Goal: Download file/media

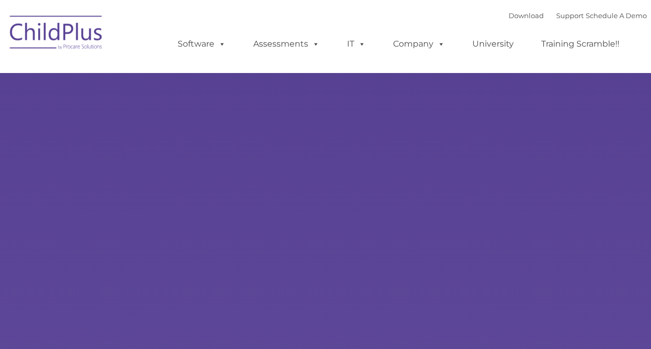
type input ""
select select "MEDIUM"
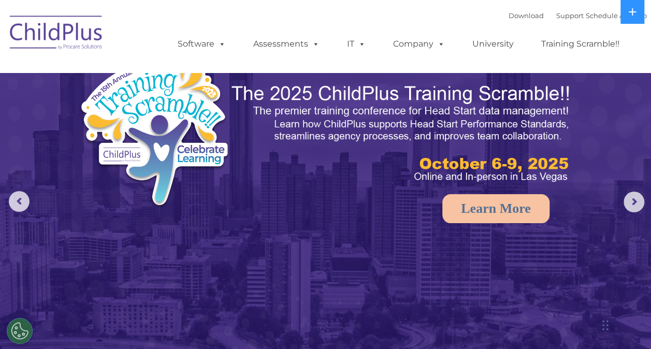
click at [634, 16] on button at bounding box center [632, 12] width 24 height 24
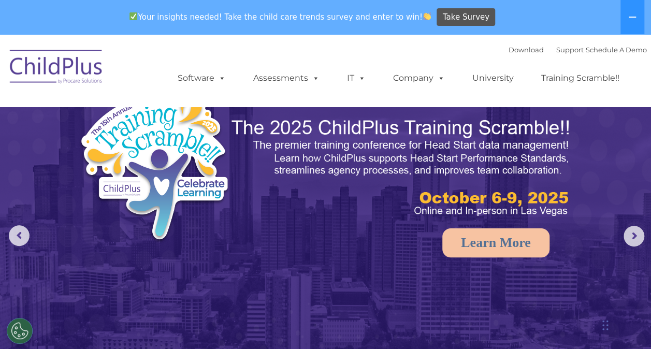
click at [634, 16] on icon at bounding box center [632, 17] width 8 height 8
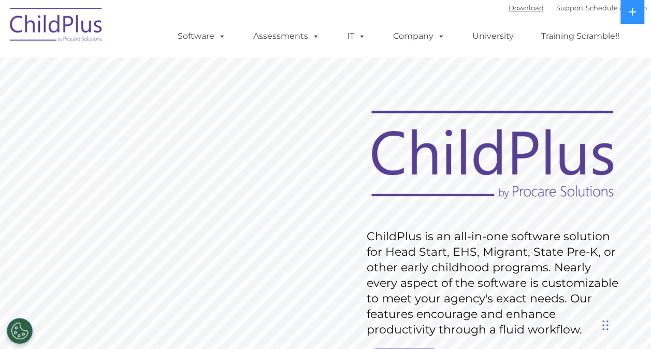
click at [508, 6] on link "Download" at bounding box center [525, 8] width 35 height 8
